Goal: Book appointment/travel/reservation

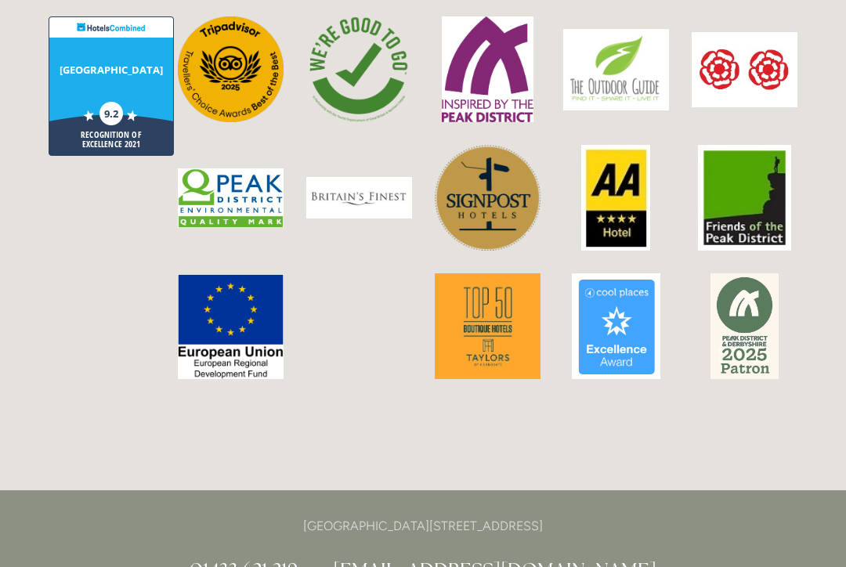
scroll to position [3848, 0]
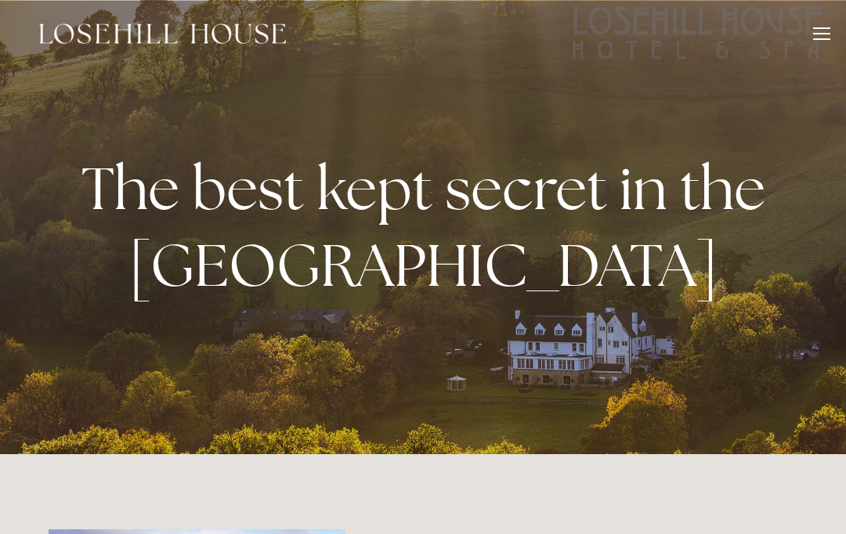
click at [820, 37] on div at bounding box center [821, 35] width 17 height 17
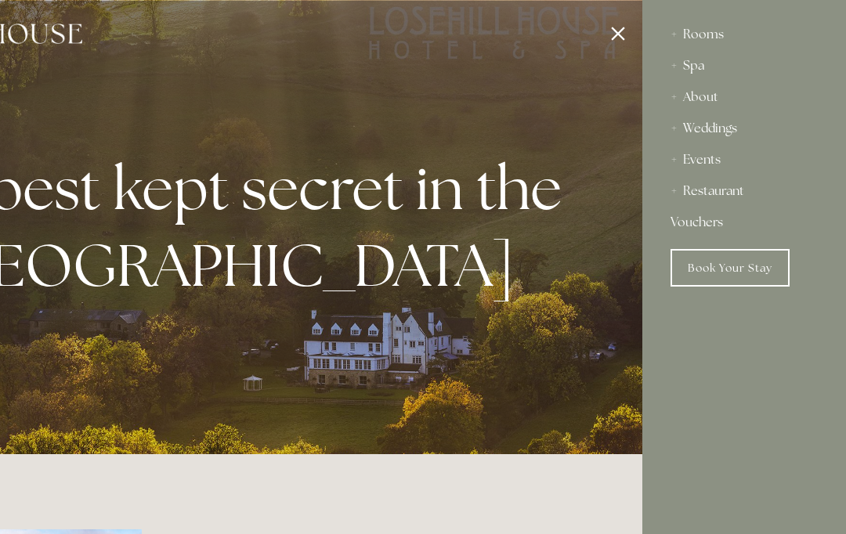
click at [711, 38] on div "Rooms" at bounding box center [744, 34] width 147 height 31
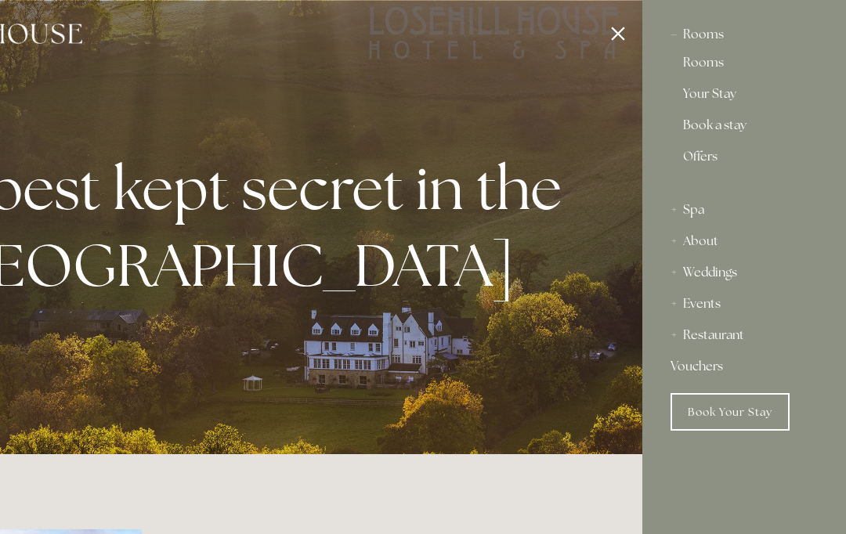
click at [706, 67] on link "Rooms" at bounding box center [744, 65] width 122 height 19
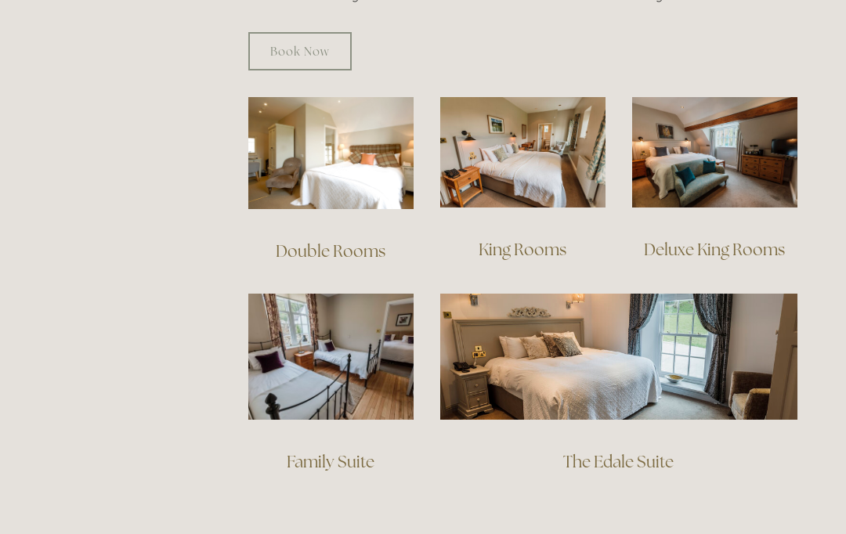
scroll to position [1052, 0]
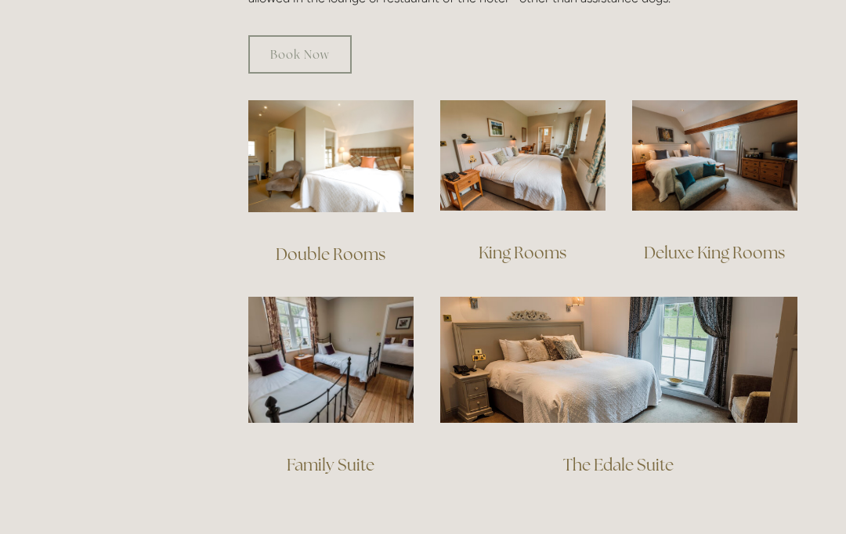
click at [330, 343] on img at bounding box center [330, 360] width 165 height 126
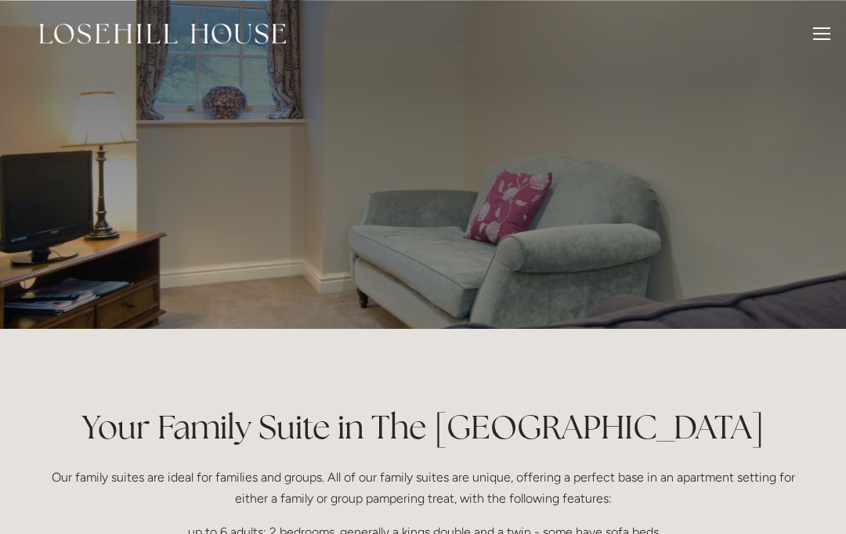
click at [823, 30] on div at bounding box center [821, 35] width 17 height 17
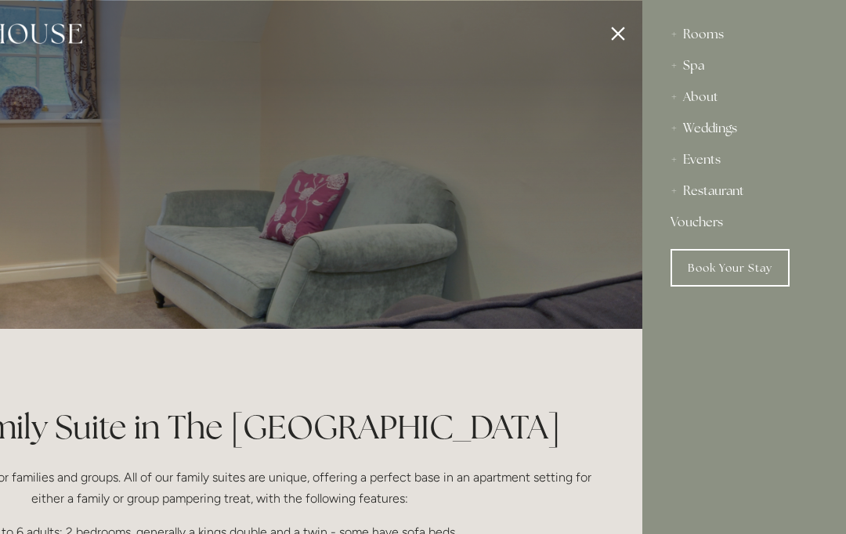
click at [741, 267] on link "Book Your Stay" at bounding box center [730, 268] width 119 height 38
